Goal: Navigation & Orientation: Find specific page/section

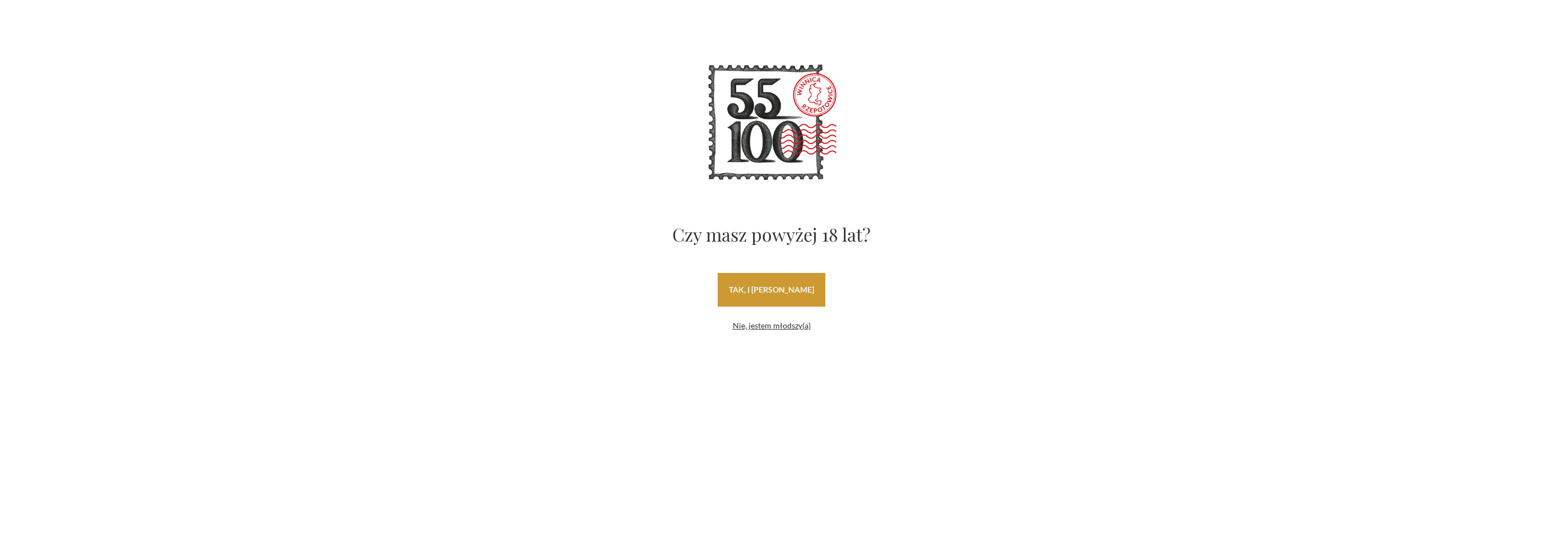
click at [814, 291] on link "tak, i uwielbiam wino" at bounding box center [772, 290] width 108 height 34
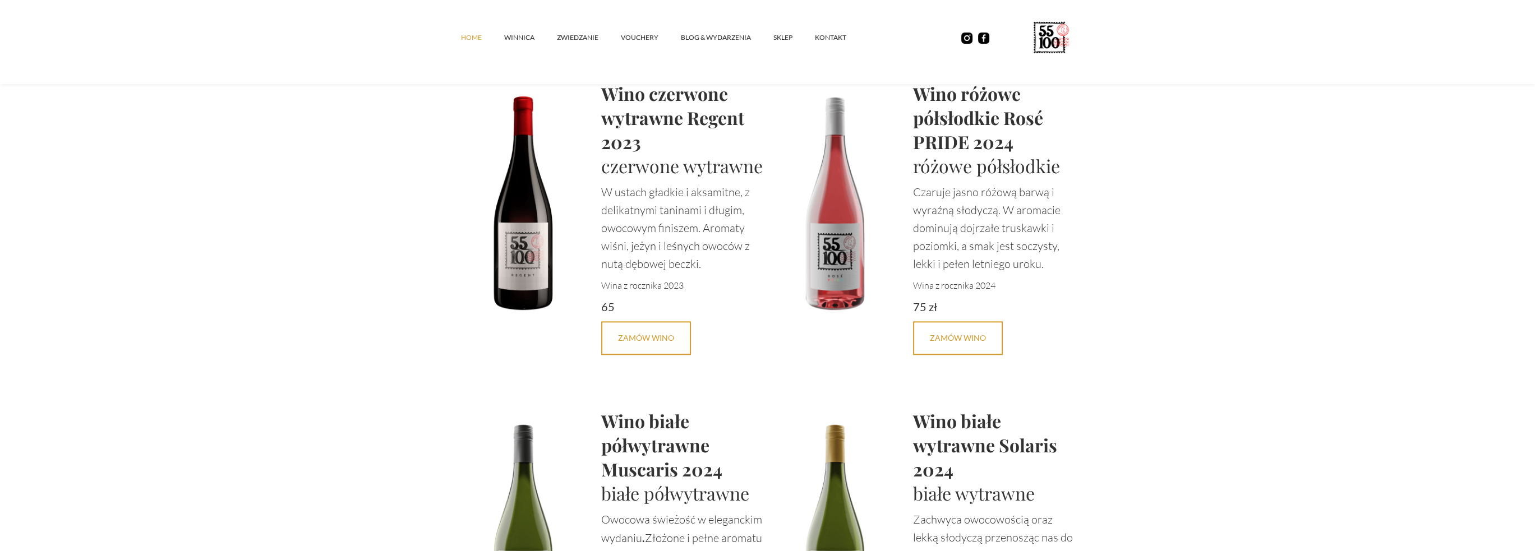
scroll to position [1936, 0]
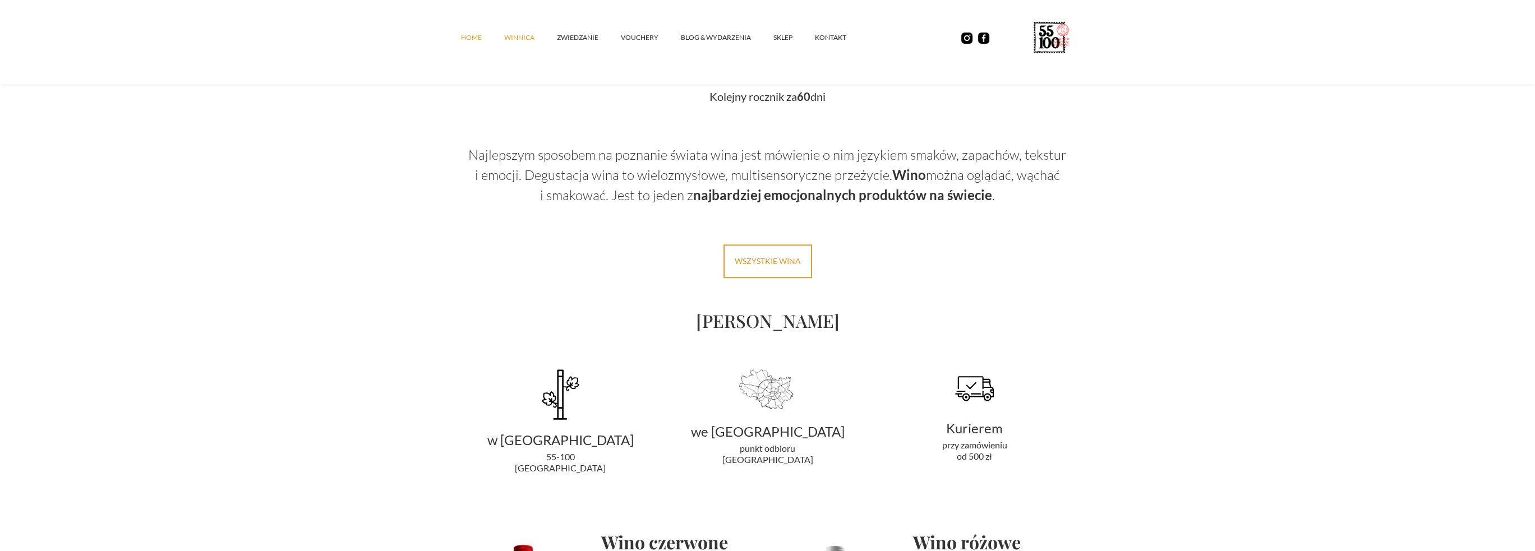
click at [514, 36] on link "winnica" at bounding box center [530, 38] width 53 height 34
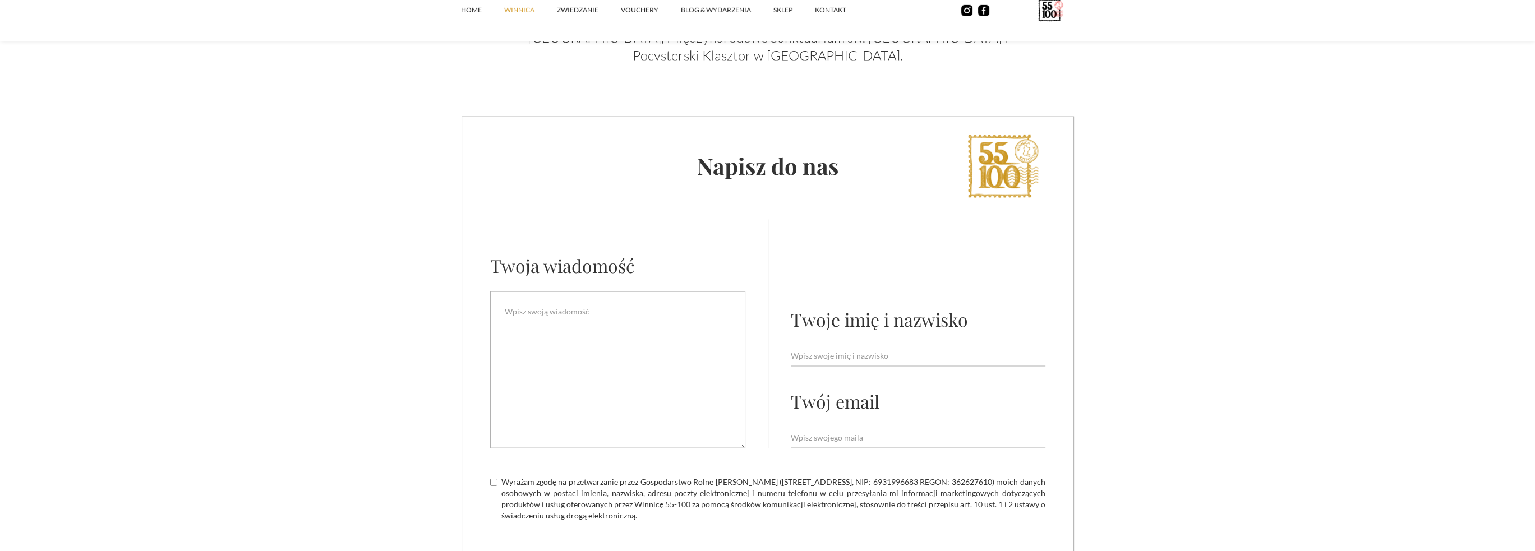
scroll to position [4724, 0]
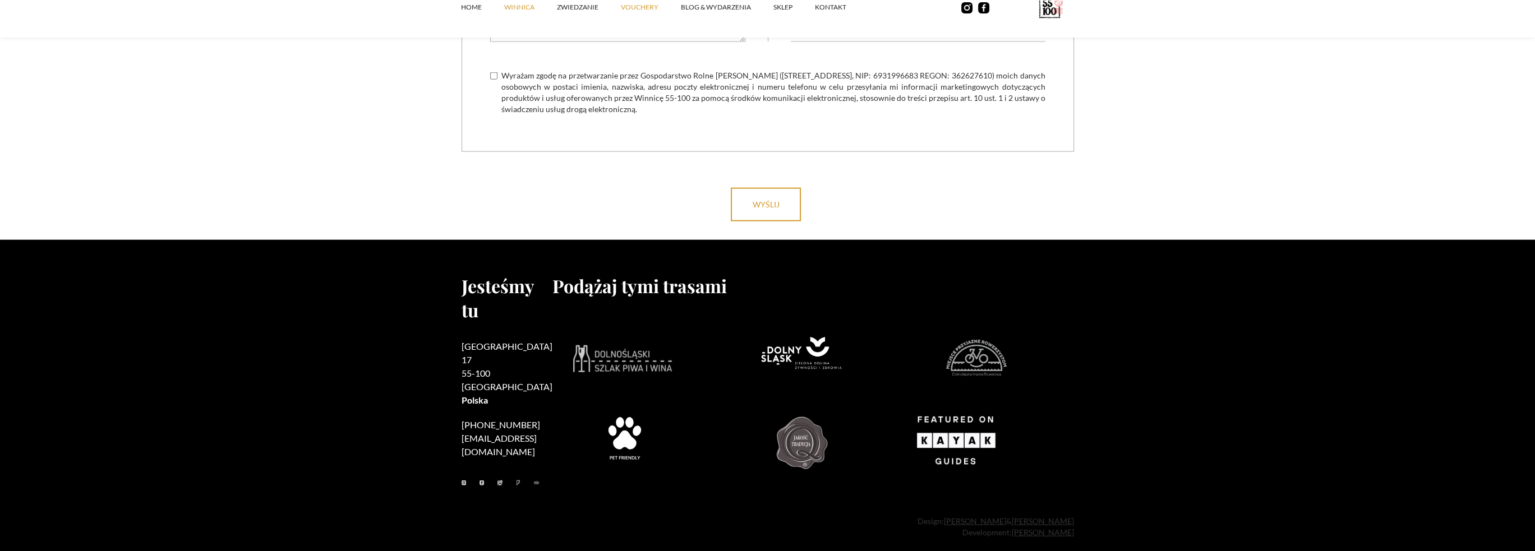
click at [630, 11] on link "vouchery" at bounding box center [651, 7] width 60 height 34
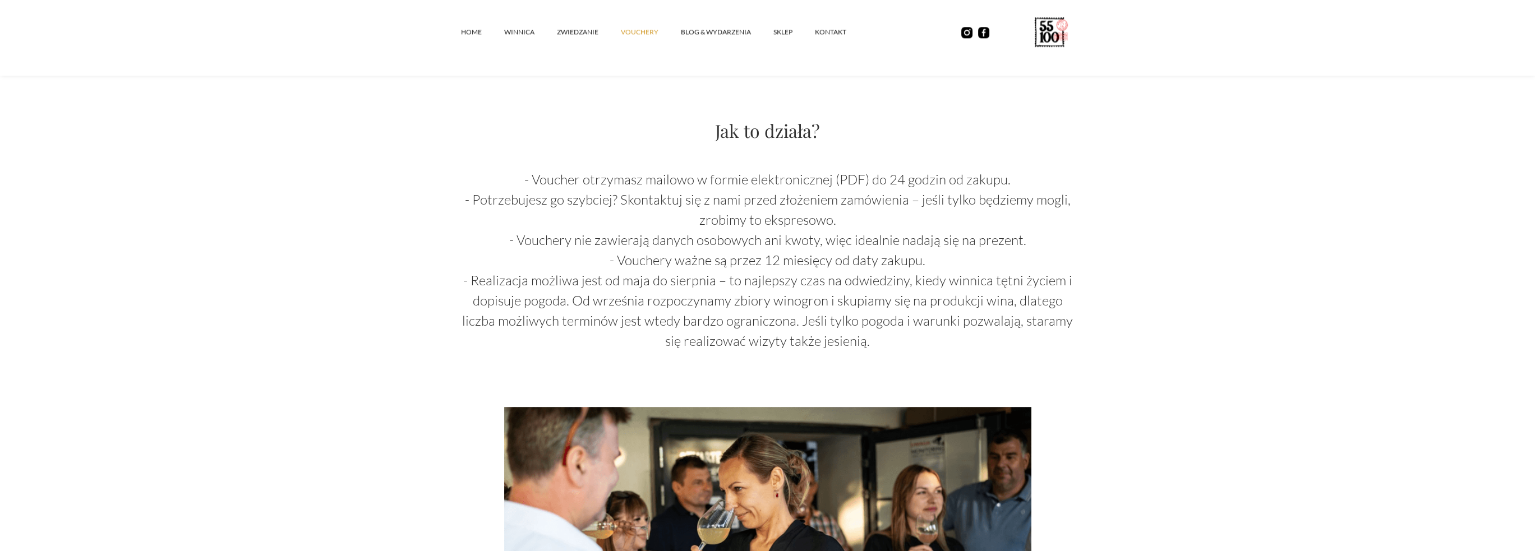
scroll to position [841, 0]
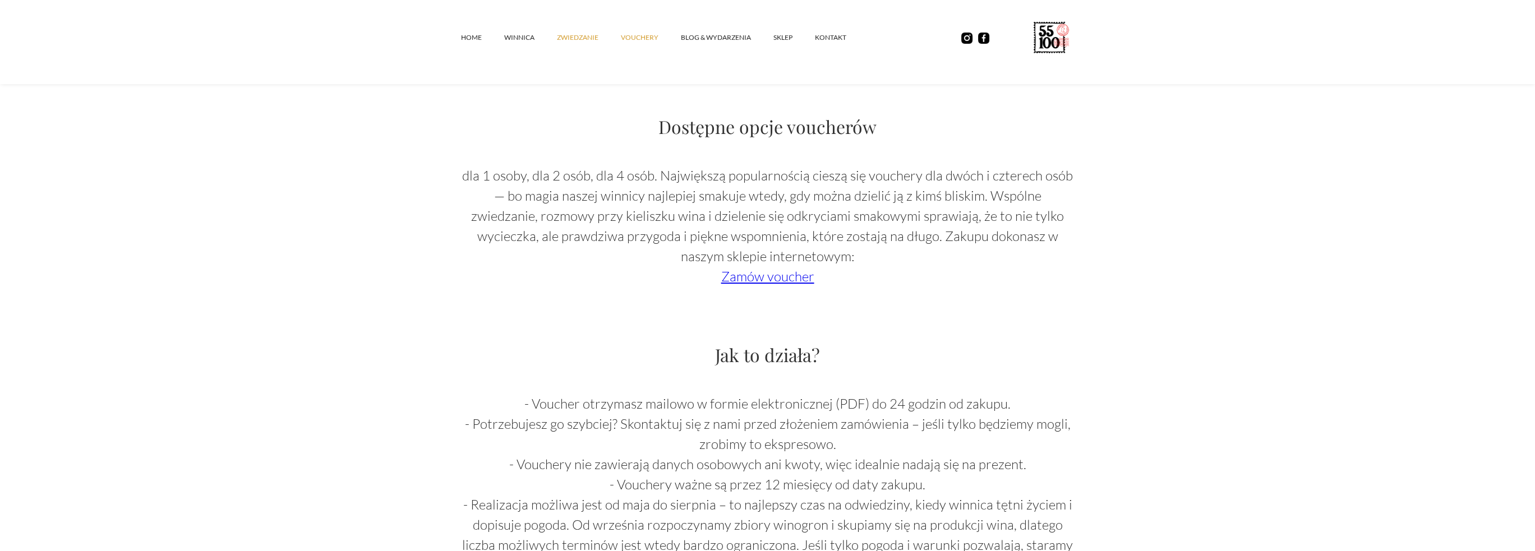
click at [573, 31] on link "ZWIEDZANIE" at bounding box center [589, 38] width 64 height 34
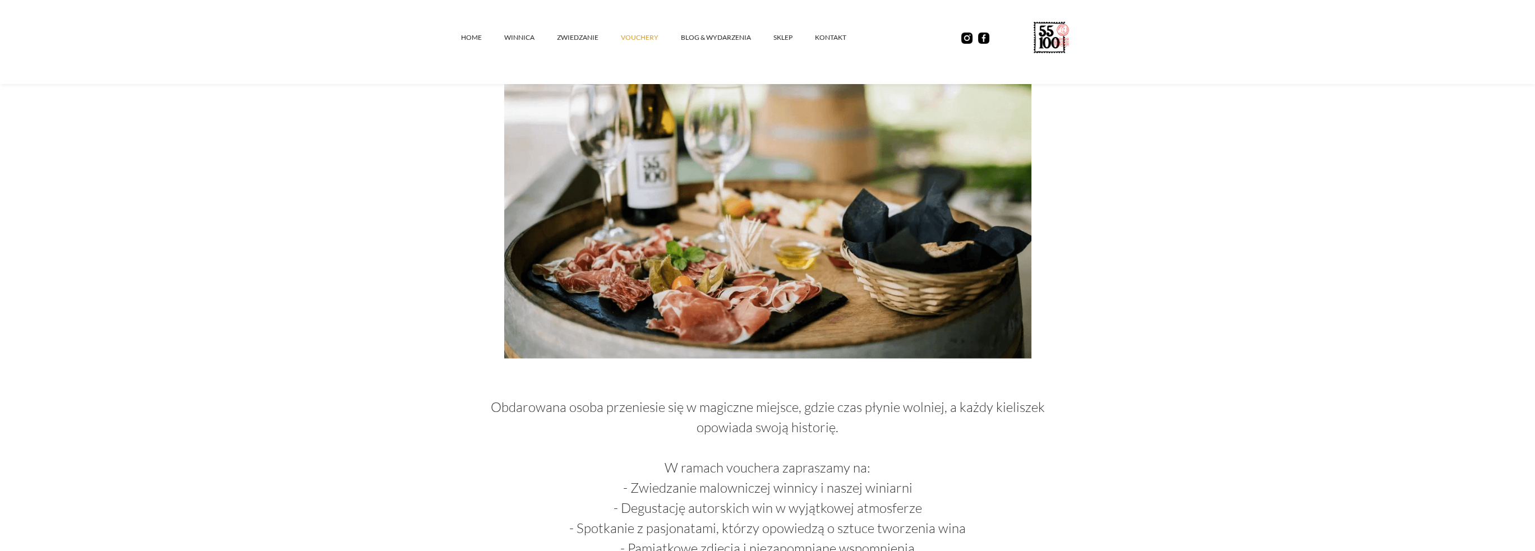
scroll to position [0, 0]
